Goal: Task Accomplishment & Management: Manage account settings

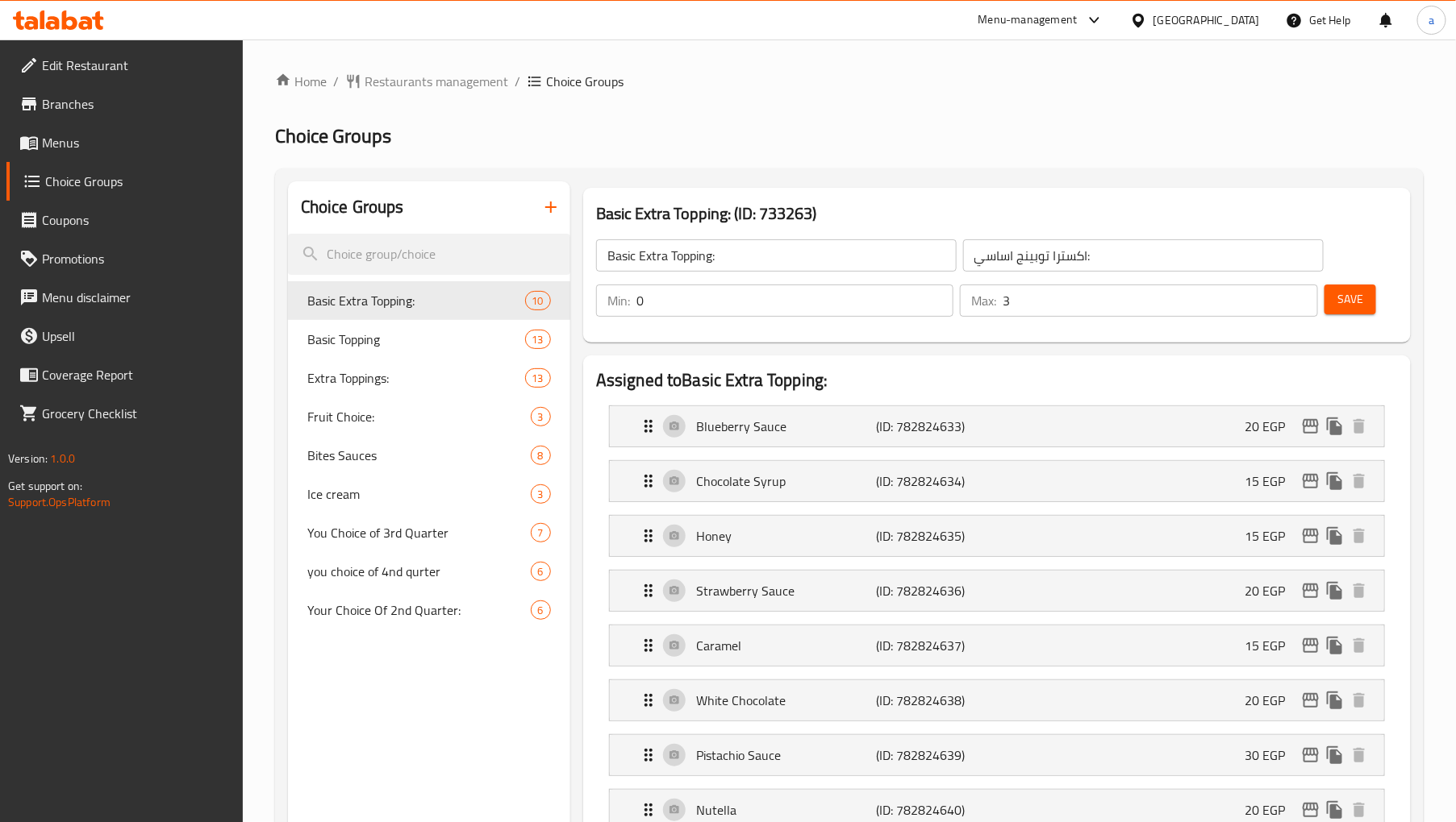
click at [754, 127] on h2 "Choice Groups" at bounding box center [849, 137] width 1149 height 26
click at [355, 394] on div "Extra Toppings: 13" at bounding box center [429, 378] width 282 height 39
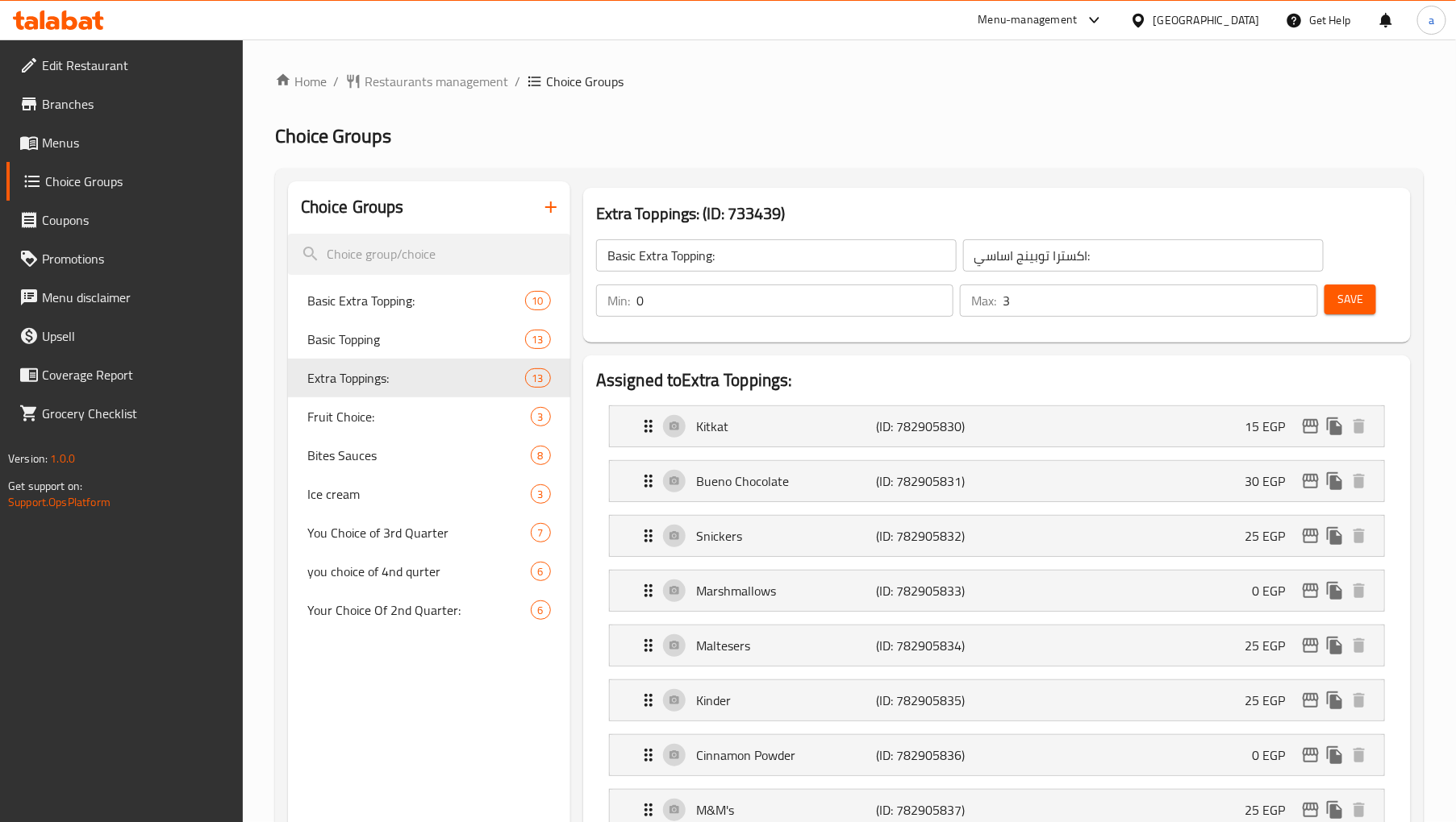
type input "Extra Toppings:"
type input "توبينج اضافي:"
type input "5"
click at [366, 498] on span "Ice cream" at bounding box center [395, 494] width 175 height 19
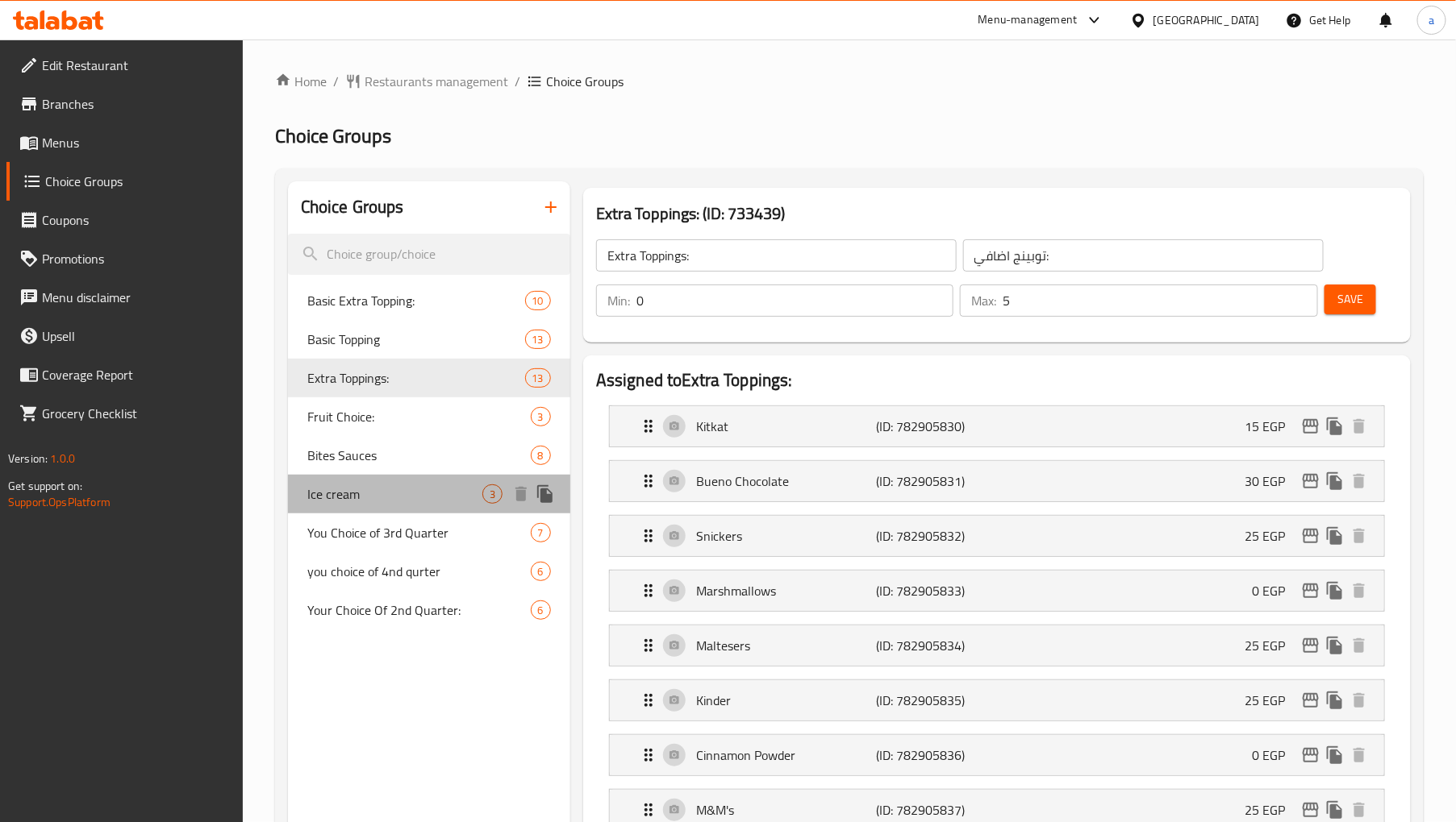
type input "Ice cream"
type input "ايس كريم"
type input "1"
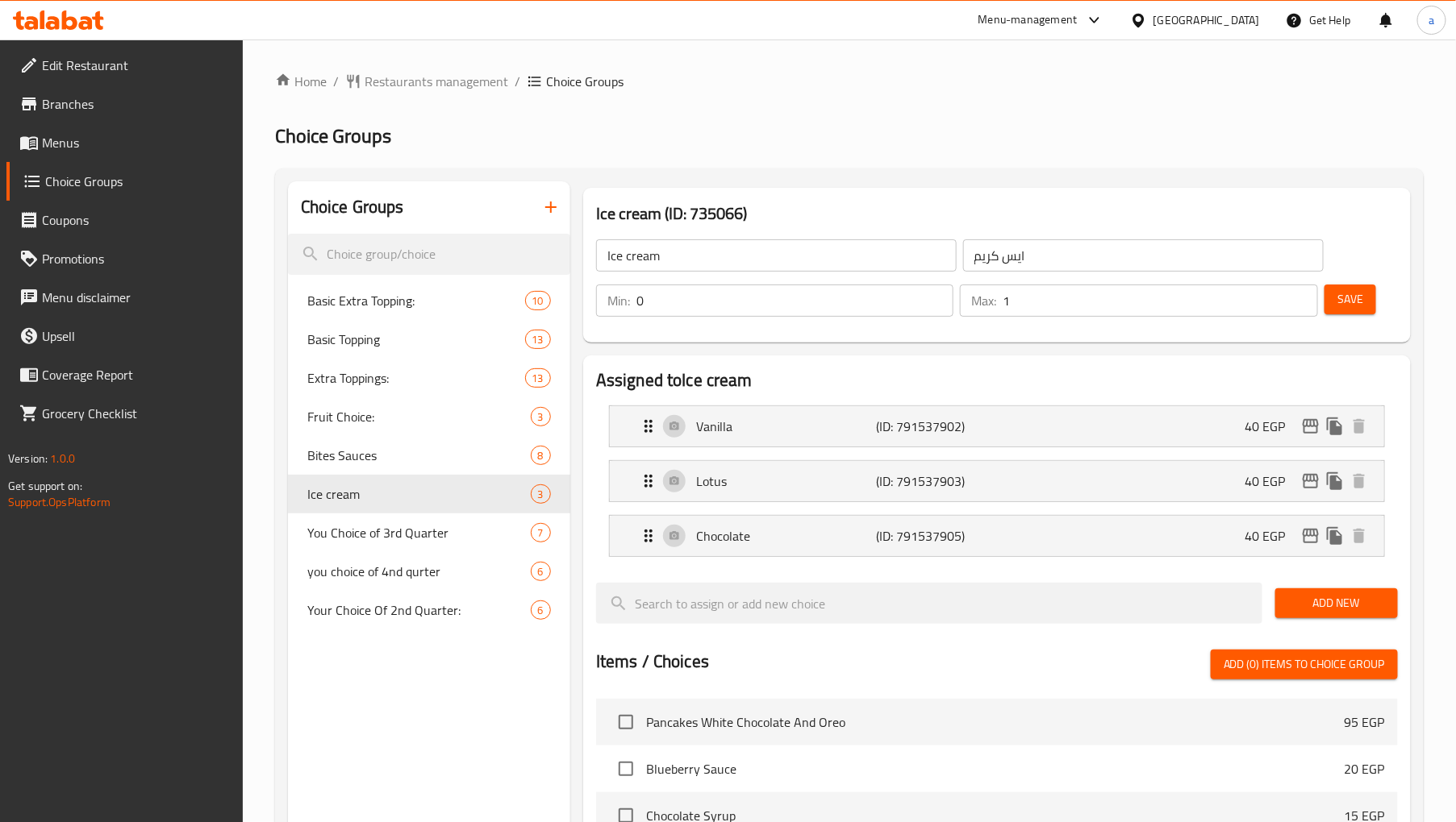
click at [882, 91] on div "Home / Restaurants management / Choice Groups Choice Groups Choice Groups Basic…" at bounding box center [849, 701] width 1149 height 1259
click at [672, 132] on h2 "Choice Groups" at bounding box center [849, 137] width 1149 height 26
click at [91, 148] on span "Menus" at bounding box center [136, 142] width 188 height 19
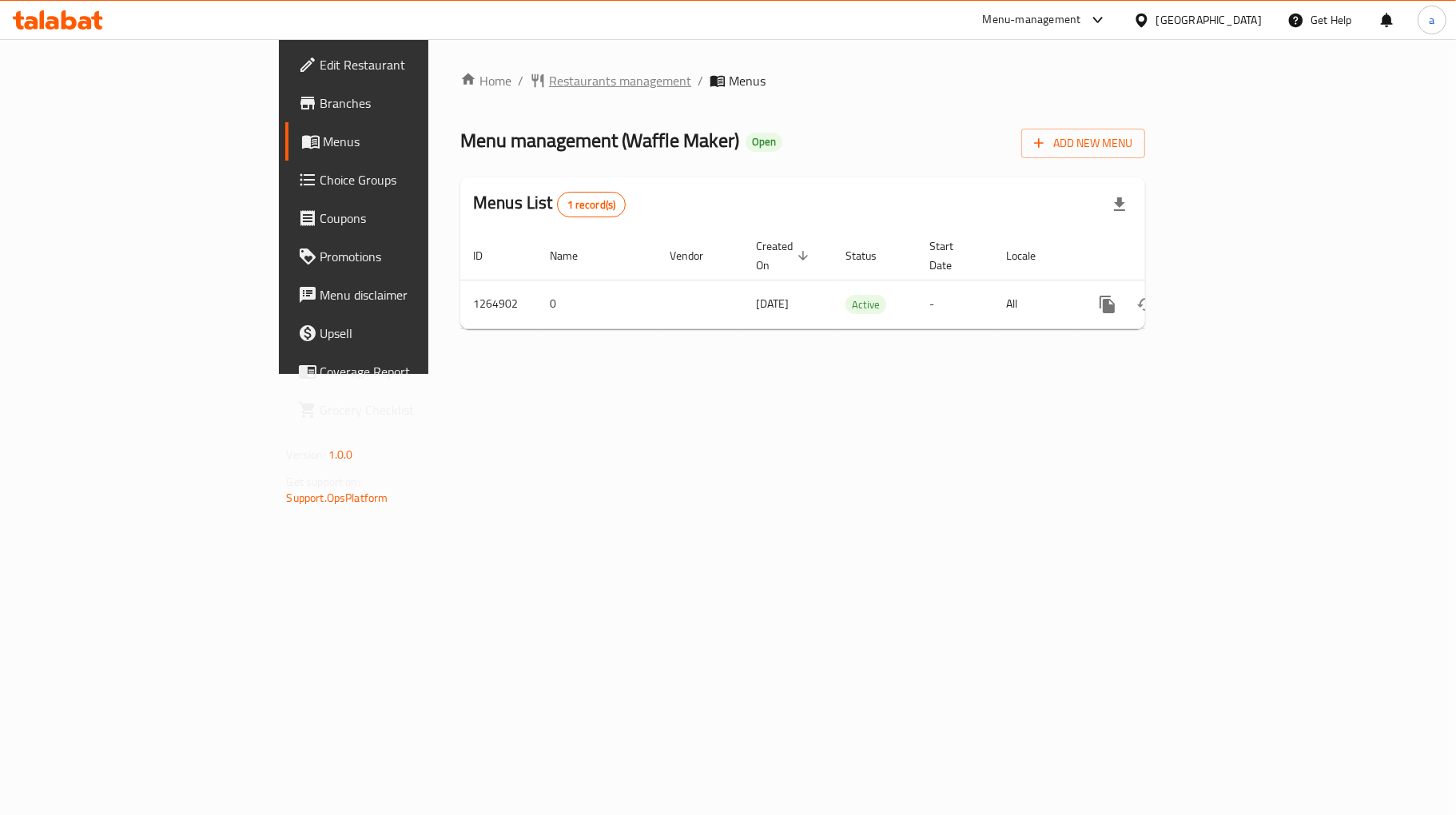
click at [549, 71] on span "Restaurants management" at bounding box center [620, 80] width 143 height 19
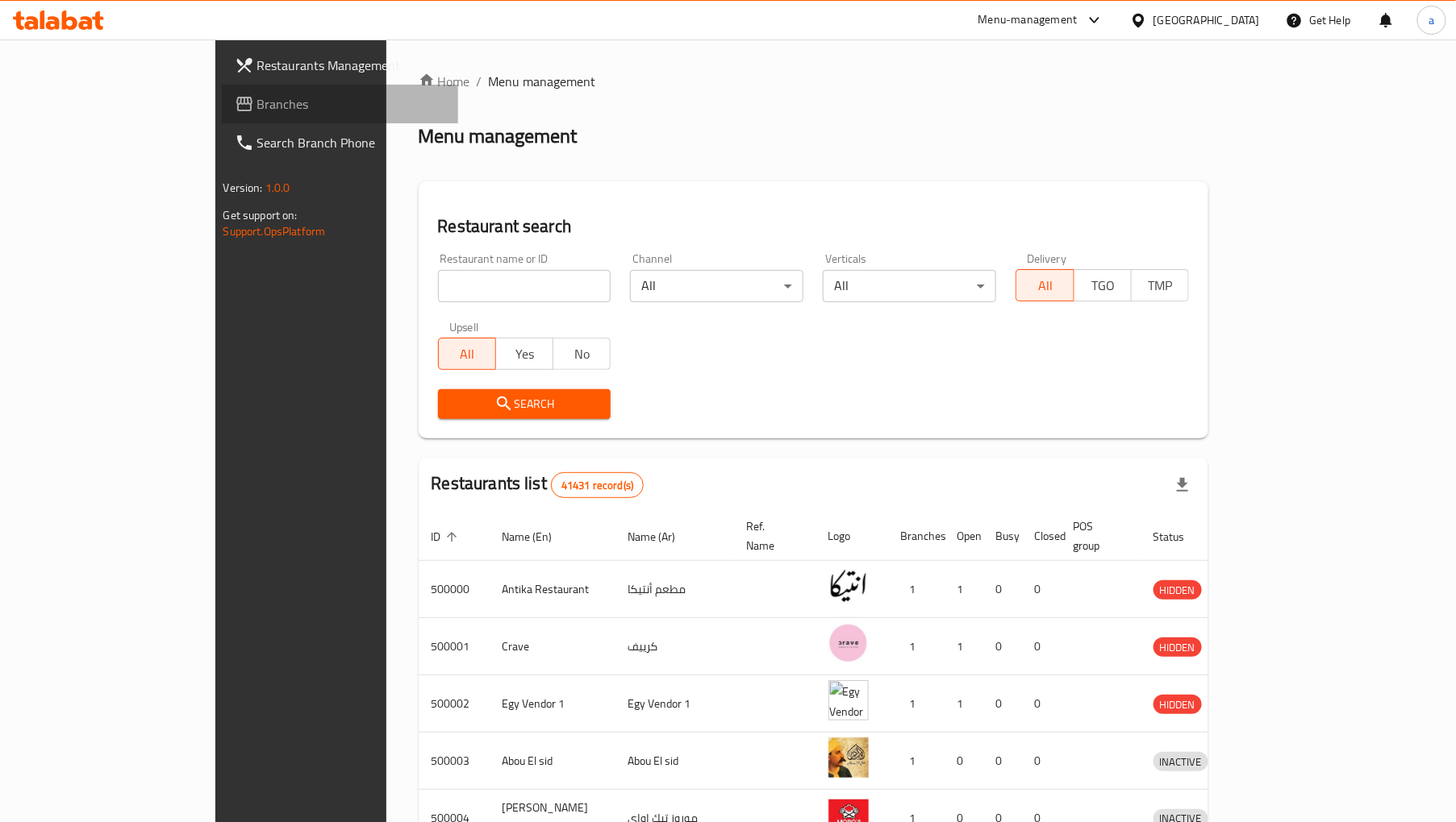
click at [257, 99] on span "Branches" at bounding box center [352, 103] width 188 height 19
